Goal: Task Accomplishment & Management: Use online tool/utility

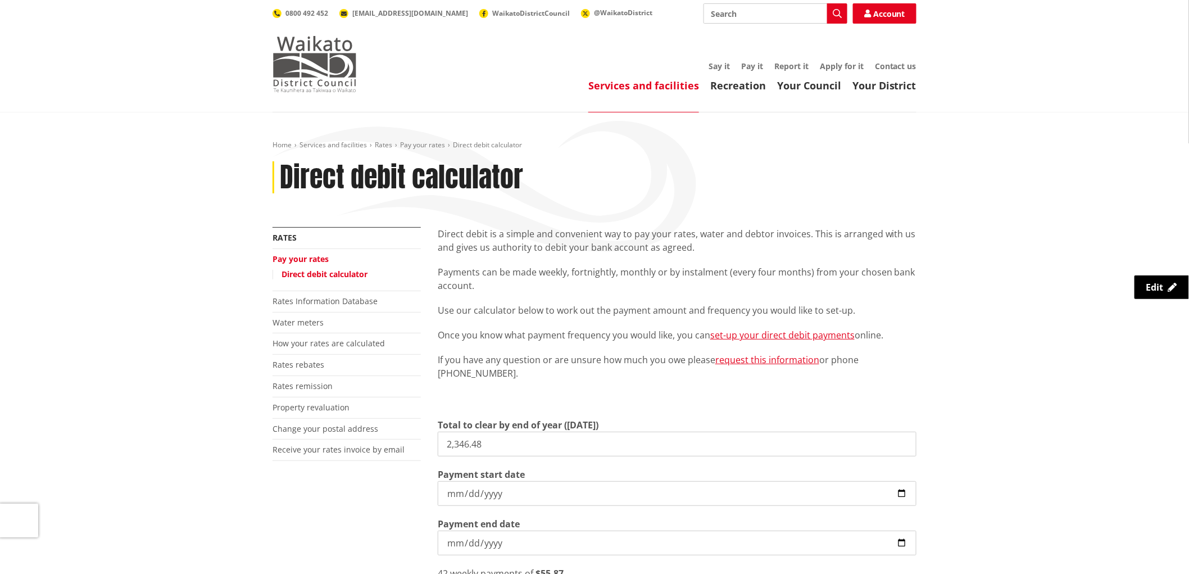
click at [328, 71] on img at bounding box center [314, 64] width 84 height 56
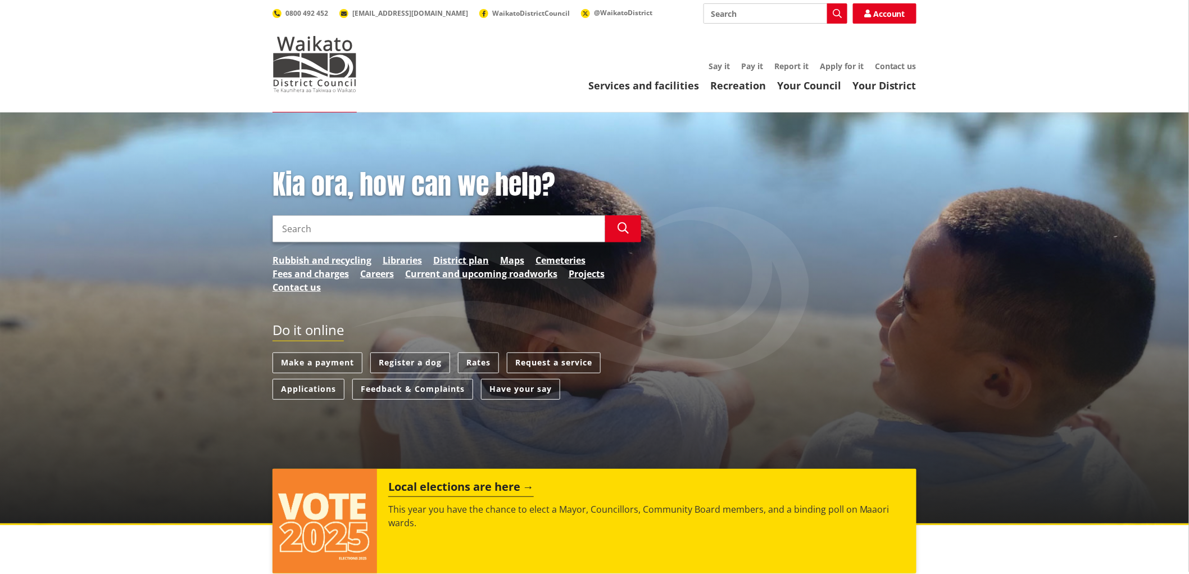
scroll to position [62, 0]
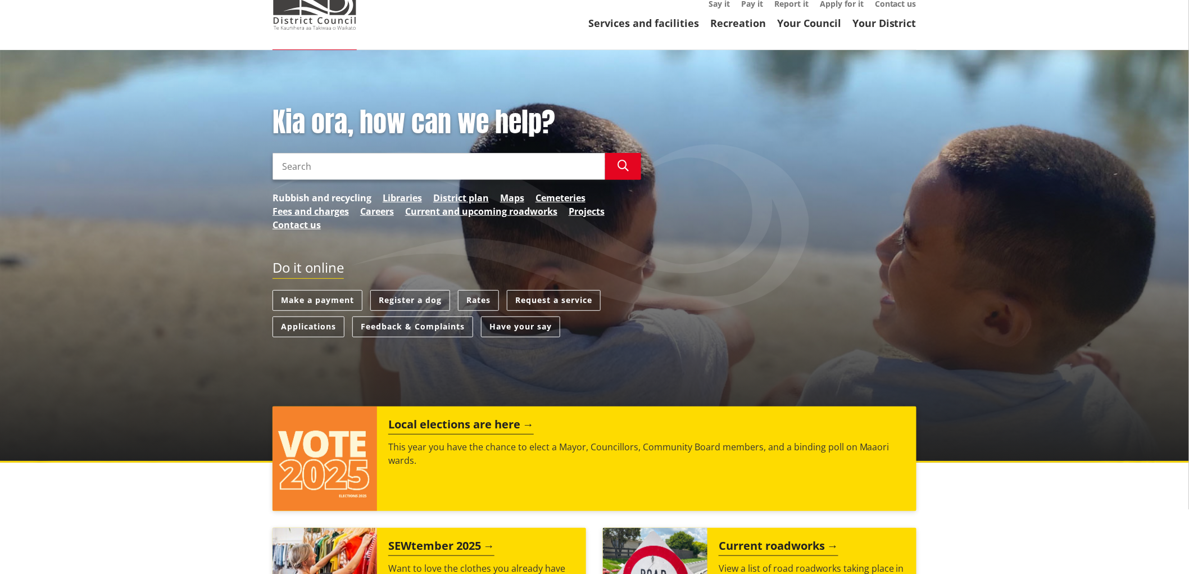
click at [345, 194] on link "Rubbish and recycling" at bounding box center [321, 197] width 99 height 13
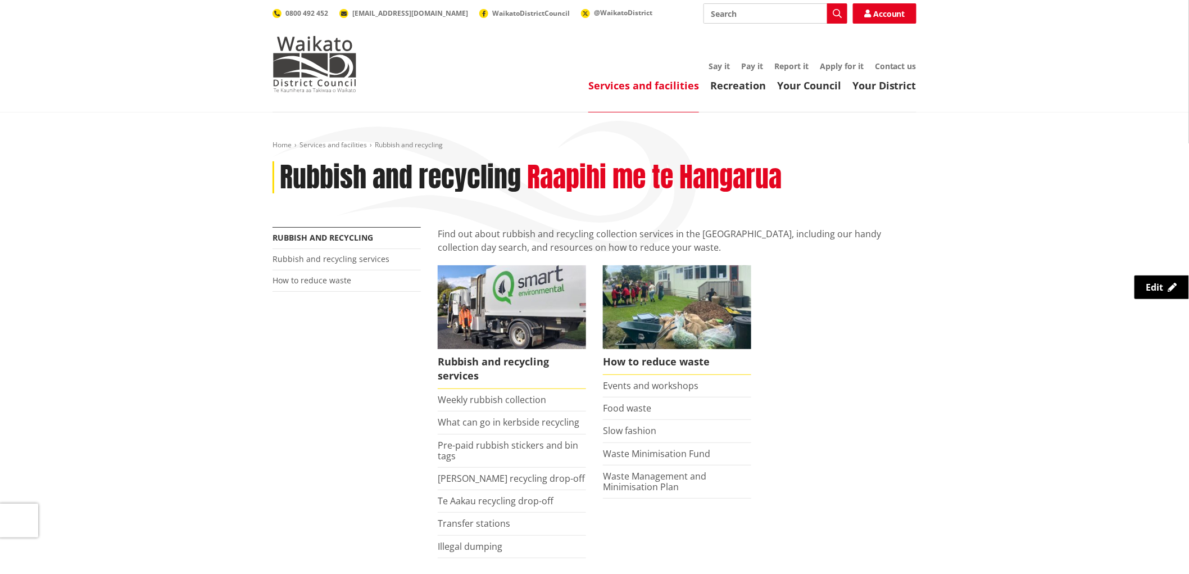
scroll to position [249, 0]
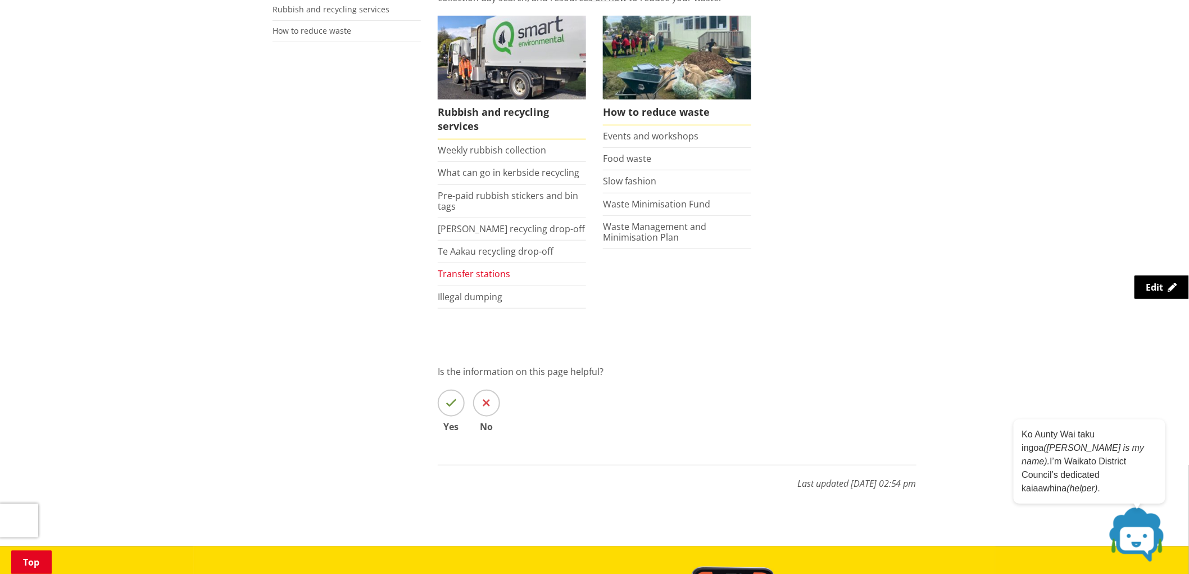
click at [493, 273] on link "Transfer stations" at bounding box center [474, 273] width 72 height 12
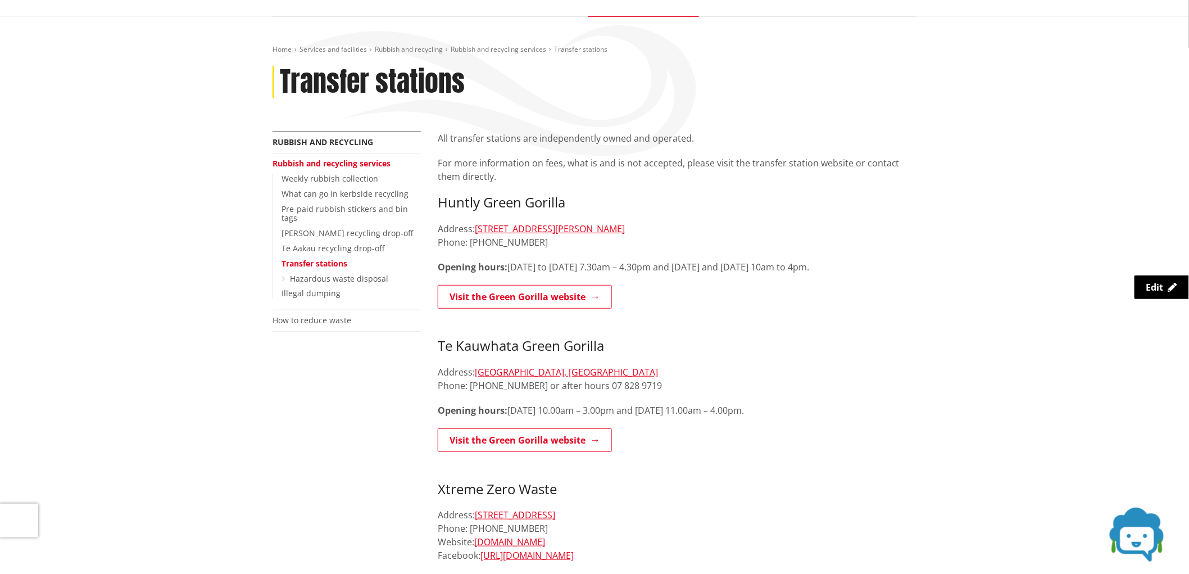
scroll to position [62, 0]
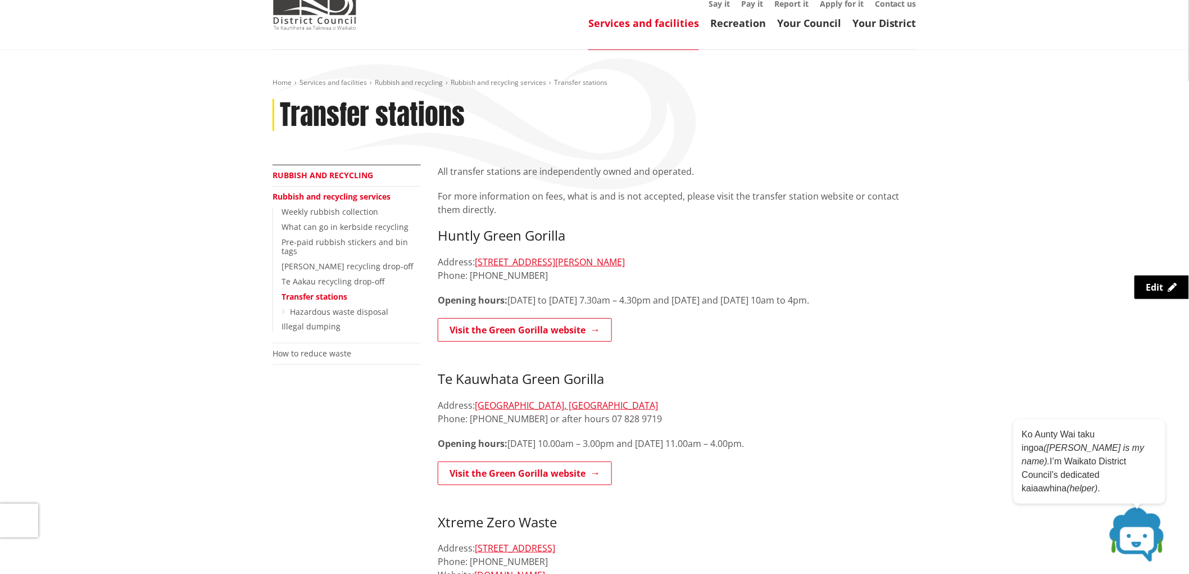
click at [347, 173] on link "Rubbish and recycling" at bounding box center [322, 175] width 101 height 11
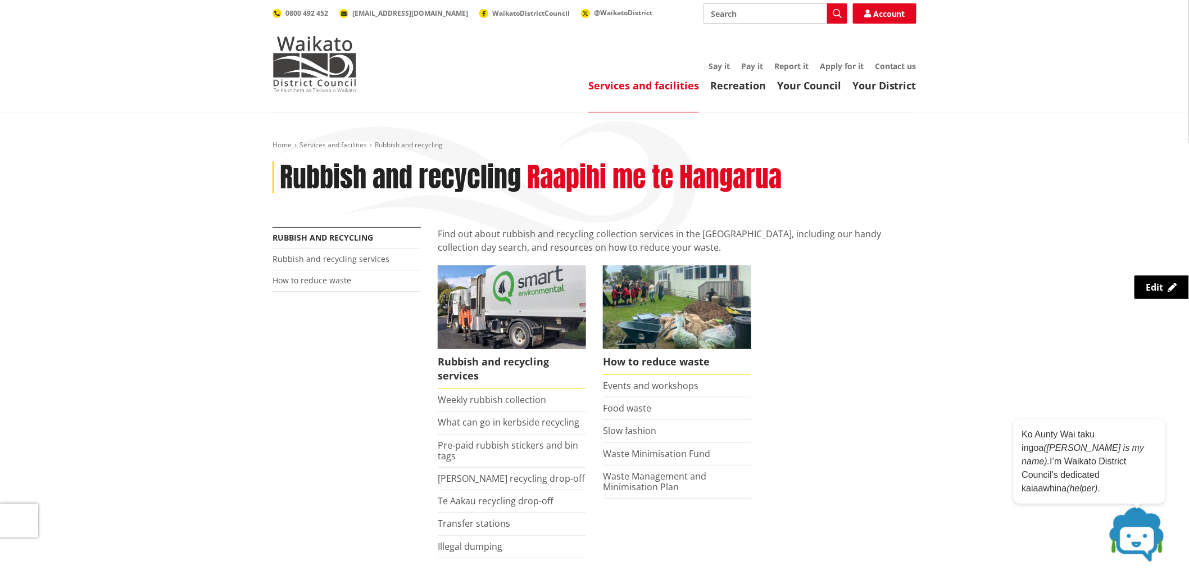
click at [764, 19] on input "Search" at bounding box center [775, 13] width 144 height 20
type input "waste disposal"
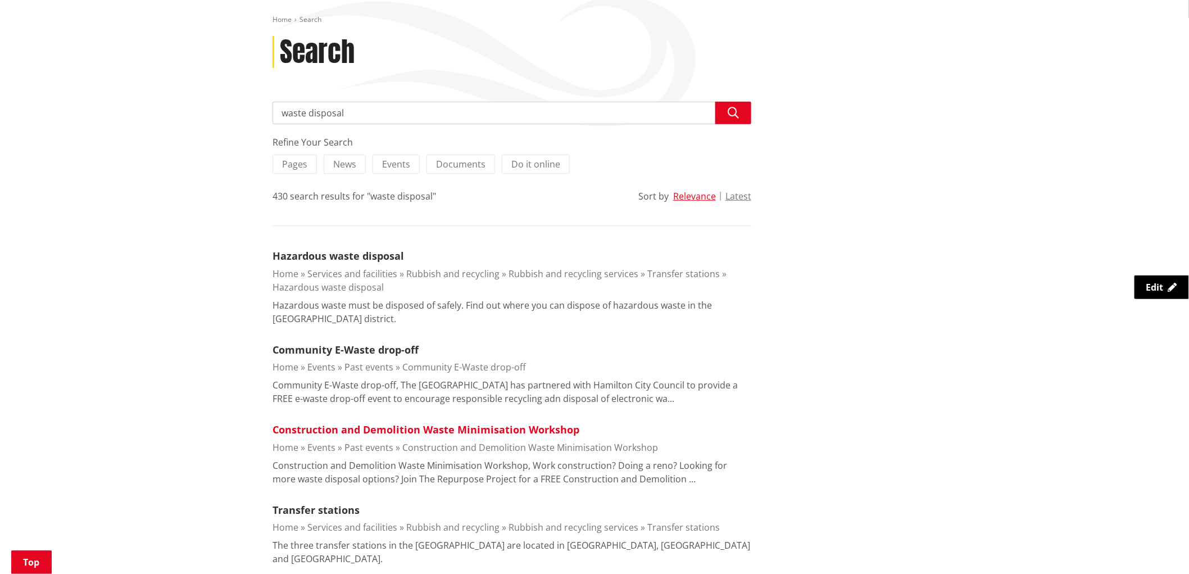
scroll to position [125, 0]
click at [371, 257] on link "Hazardous waste disposal" at bounding box center [337, 255] width 131 height 13
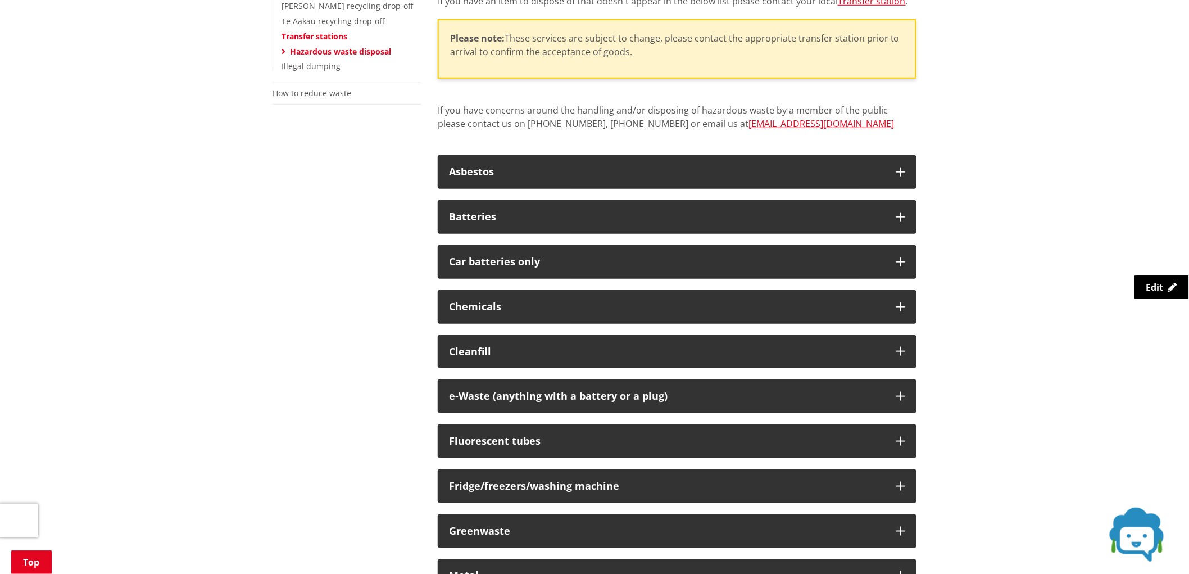
scroll to position [499, 0]
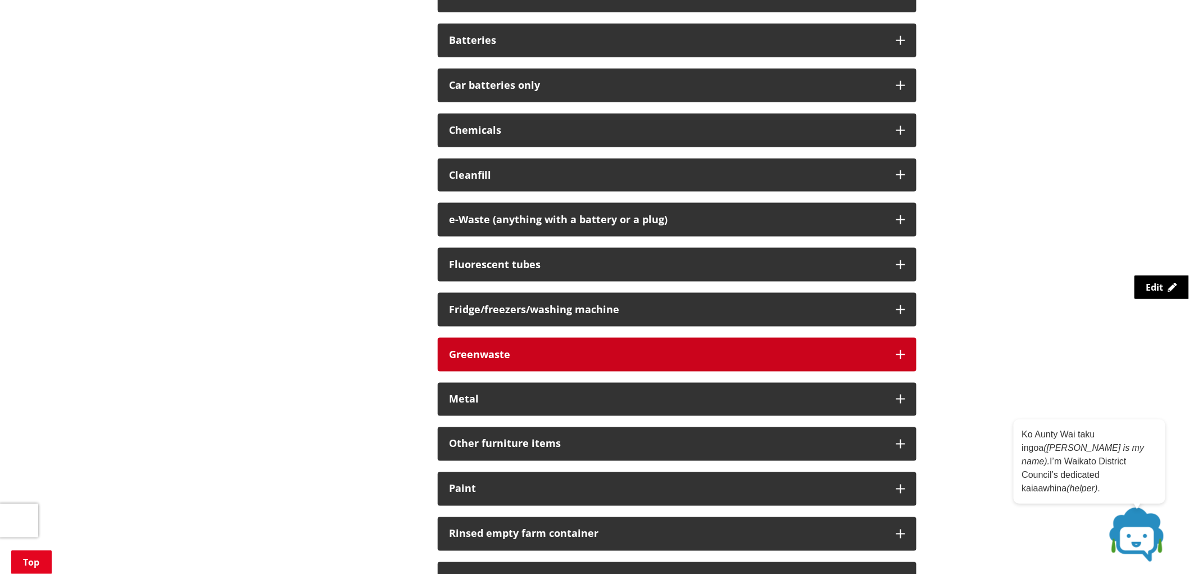
drag, startPoint x: 894, startPoint y: 360, endPoint x: 878, endPoint y: 360, distance: 16.3
click at [894, 358] on button "Greenwaste" at bounding box center [677, 355] width 479 height 34
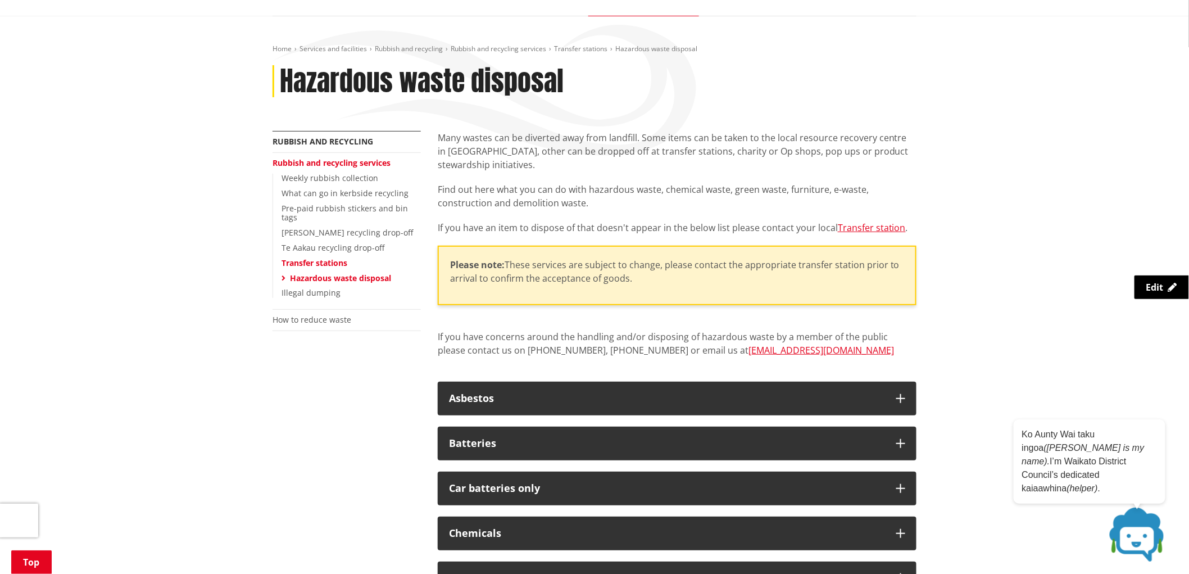
scroll to position [0, 0]
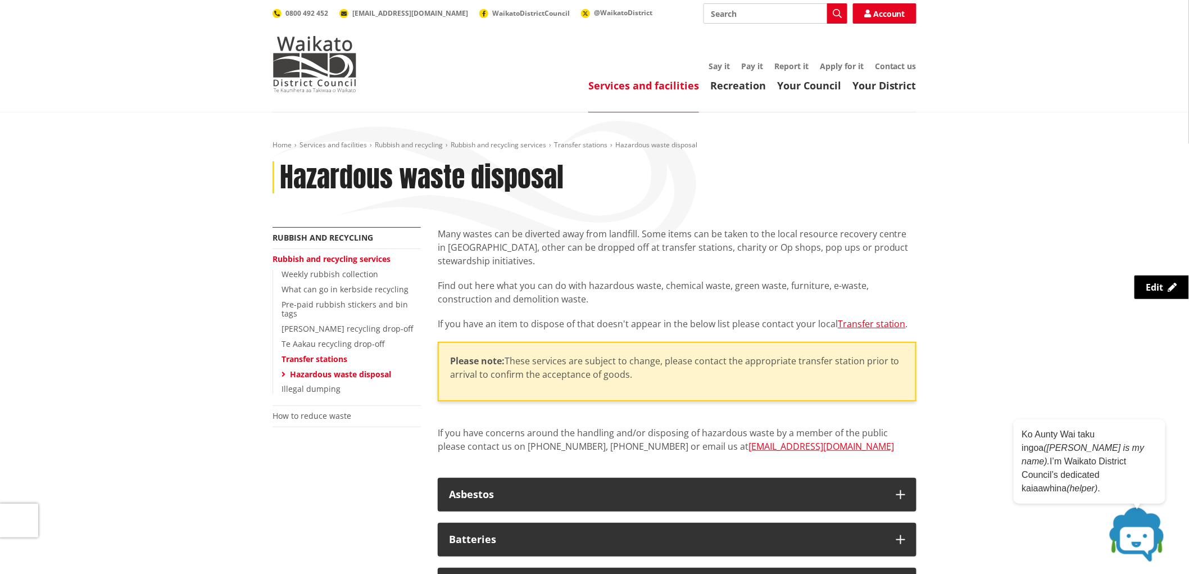
click at [744, 20] on input "Search" at bounding box center [775, 13] width 144 height 20
type input "rates"
click at [341, 69] on img at bounding box center [314, 64] width 84 height 56
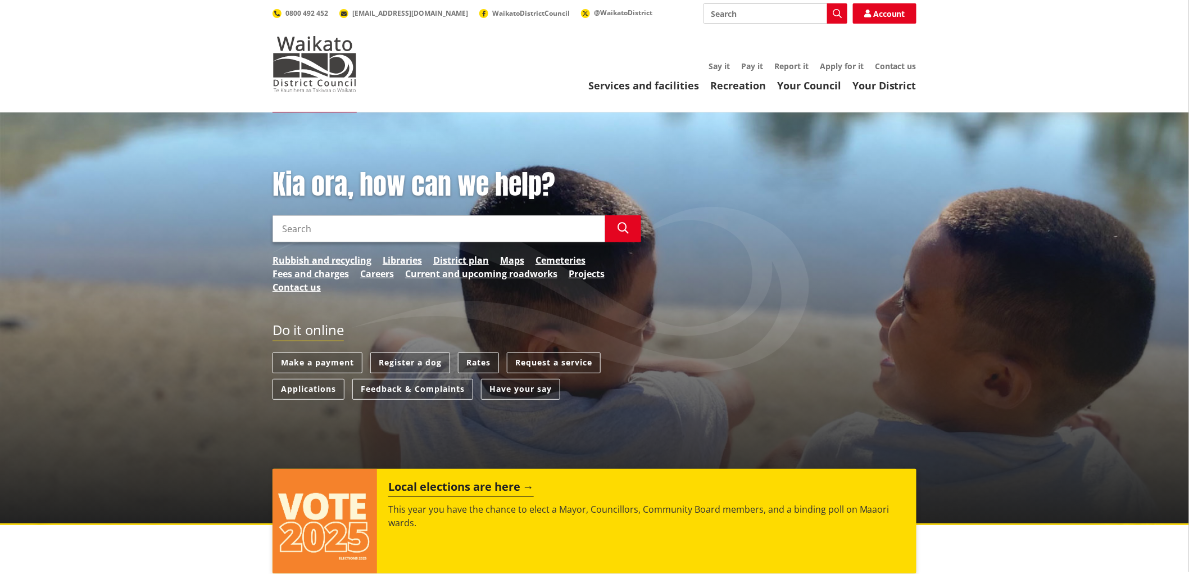
click at [484, 365] on link "Rates" at bounding box center [478, 362] width 41 height 21
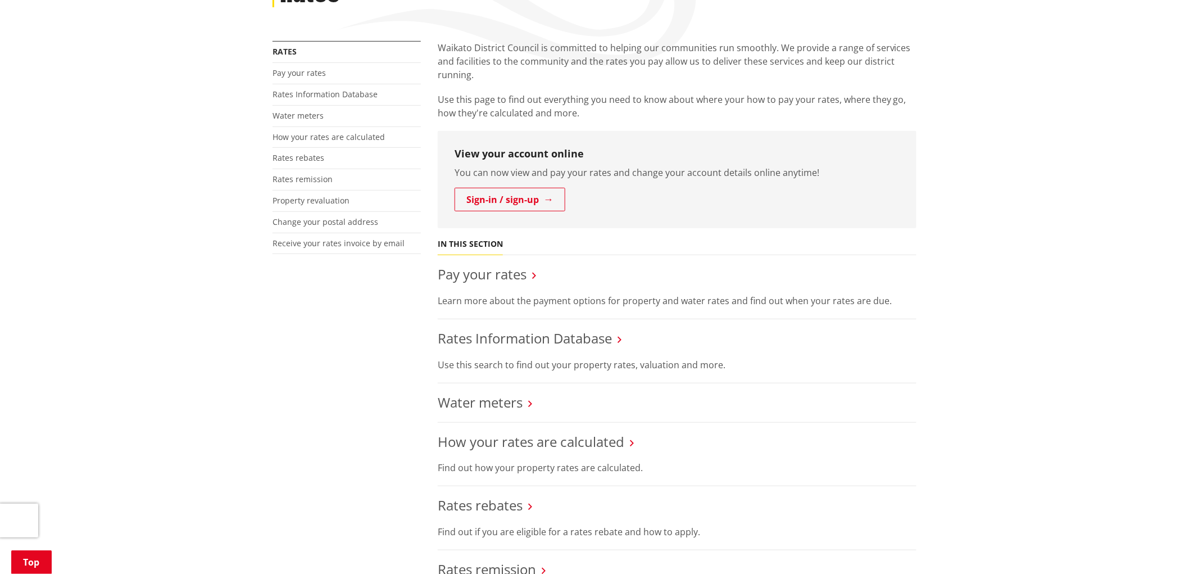
scroll to position [187, 0]
click at [519, 279] on link "Pay your rates" at bounding box center [482, 273] width 89 height 19
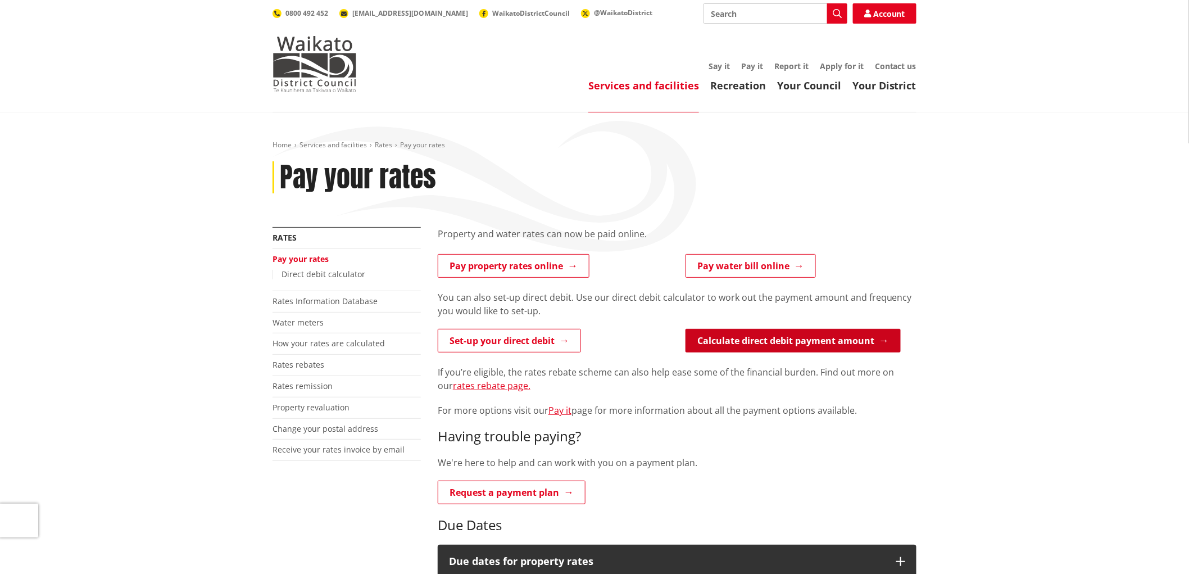
click at [816, 342] on link "Calculate direct debit payment amount" at bounding box center [792, 341] width 215 height 24
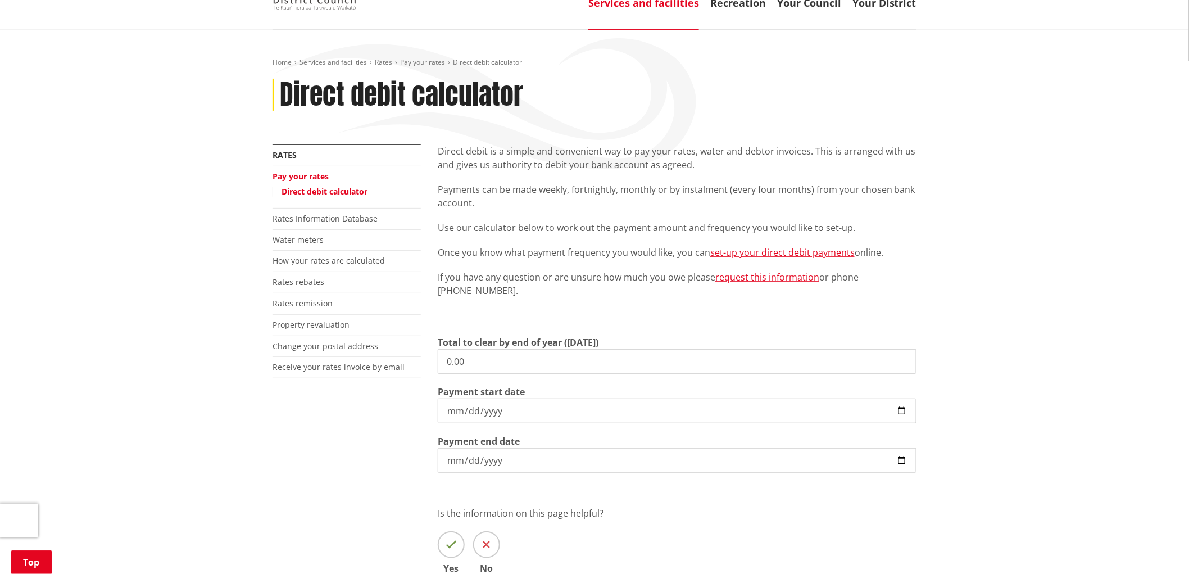
scroll to position [187, 0]
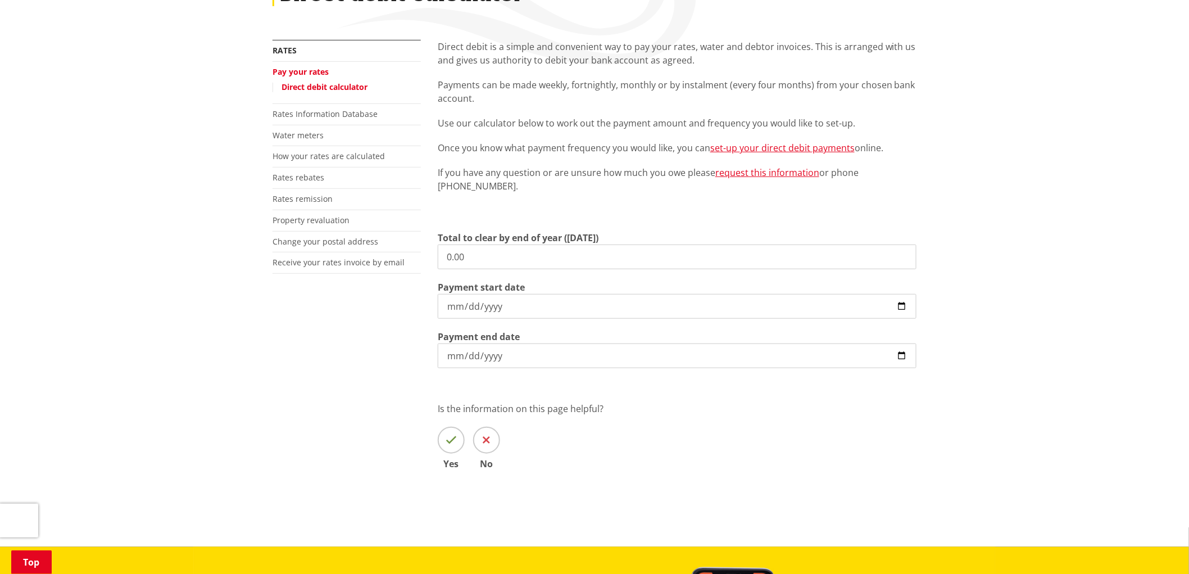
click at [489, 264] on input "0.00" at bounding box center [677, 256] width 479 height 25
click at [487, 263] on input "0.00" at bounding box center [677, 256] width 479 height 25
type input "0"
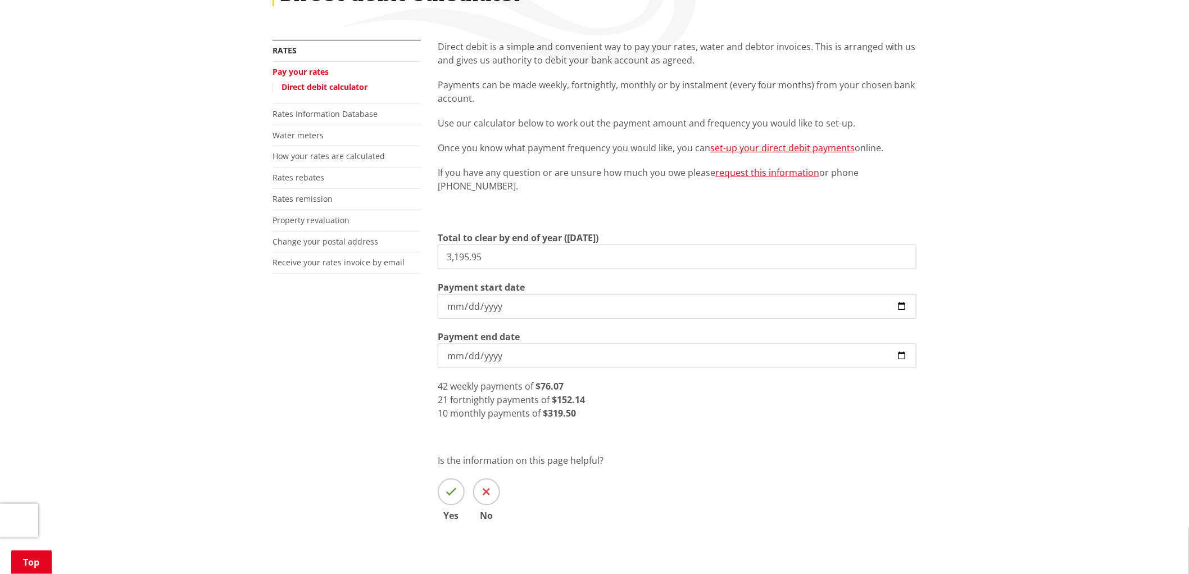
type input "3,195.95"
click at [498, 352] on input "[DATE]" at bounding box center [677, 355] width 479 height 25
